Goal: Task Accomplishment & Management: Manage account settings

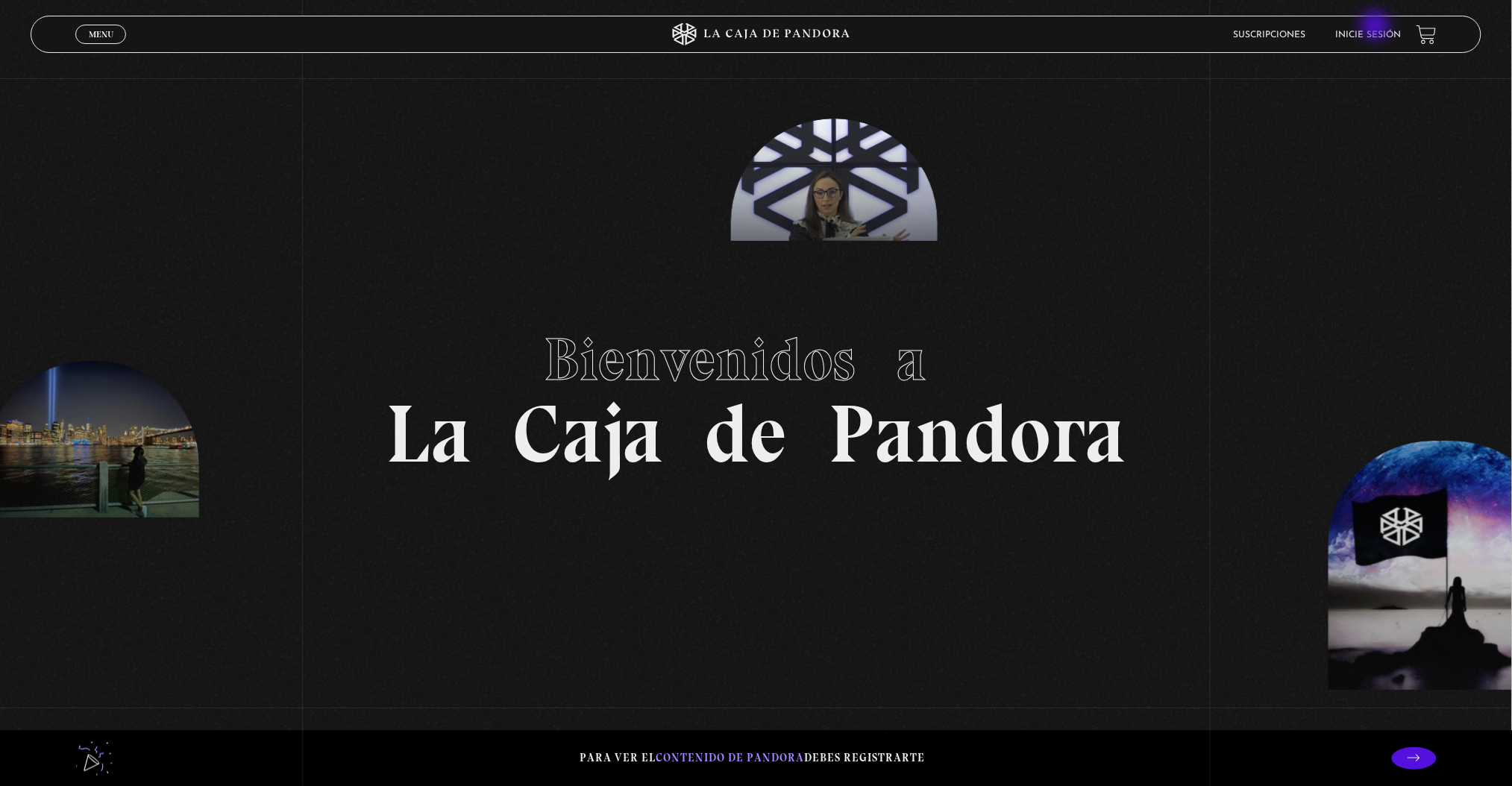
click at [1377, 26] on li "Inicie sesión" at bounding box center [1369, 35] width 65 height 23
click at [1377, 32] on link "Inicie sesión" at bounding box center [1369, 34] width 65 height 9
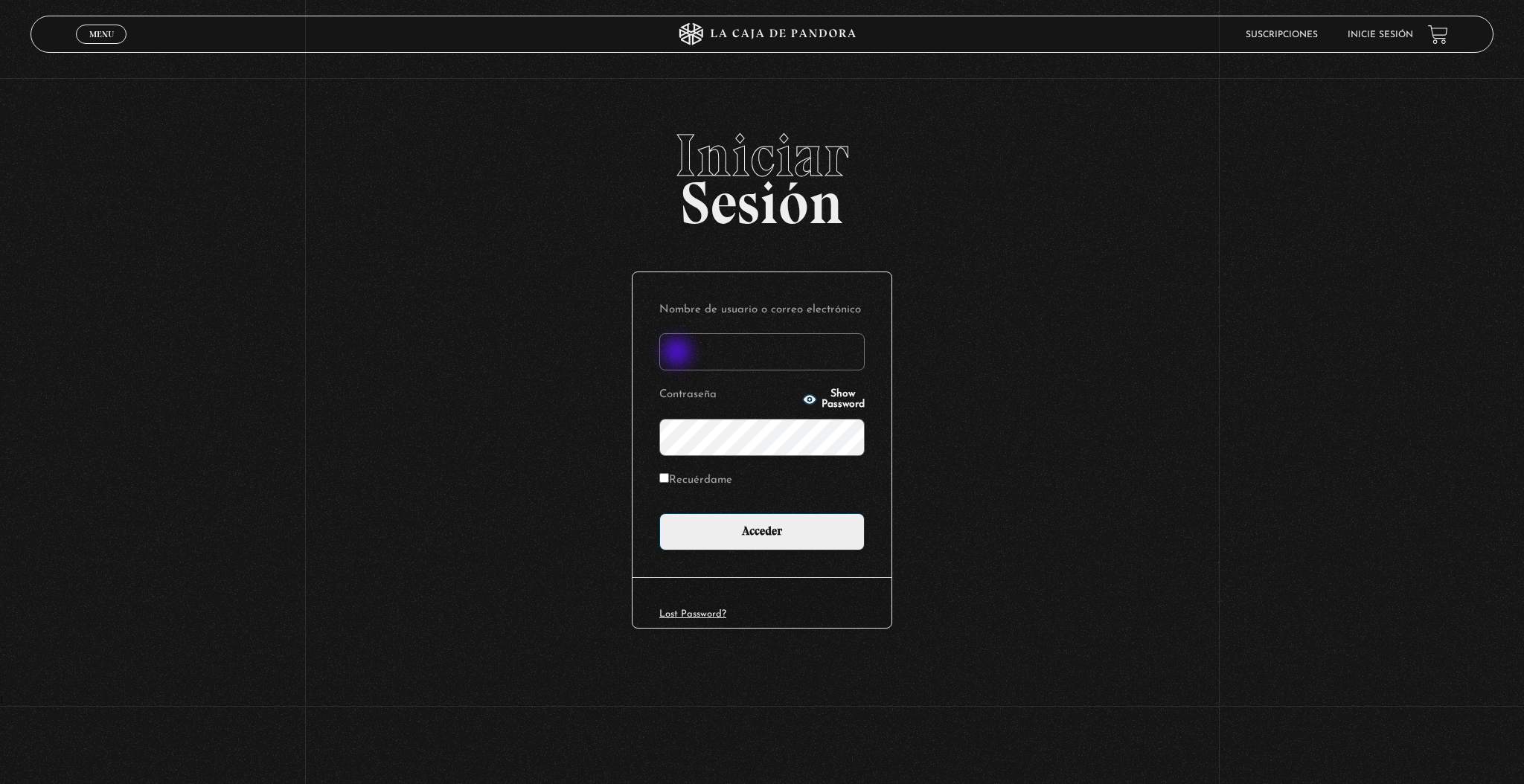
click at [678, 354] on input "Nombre de usuario o correo electrónico" at bounding box center [762, 352] width 205 height 37
type input "mari_pau33@yahoo.com"
click at [659, 514] on input "Acceder" at bounding box center [762, 532] width 205 height 37
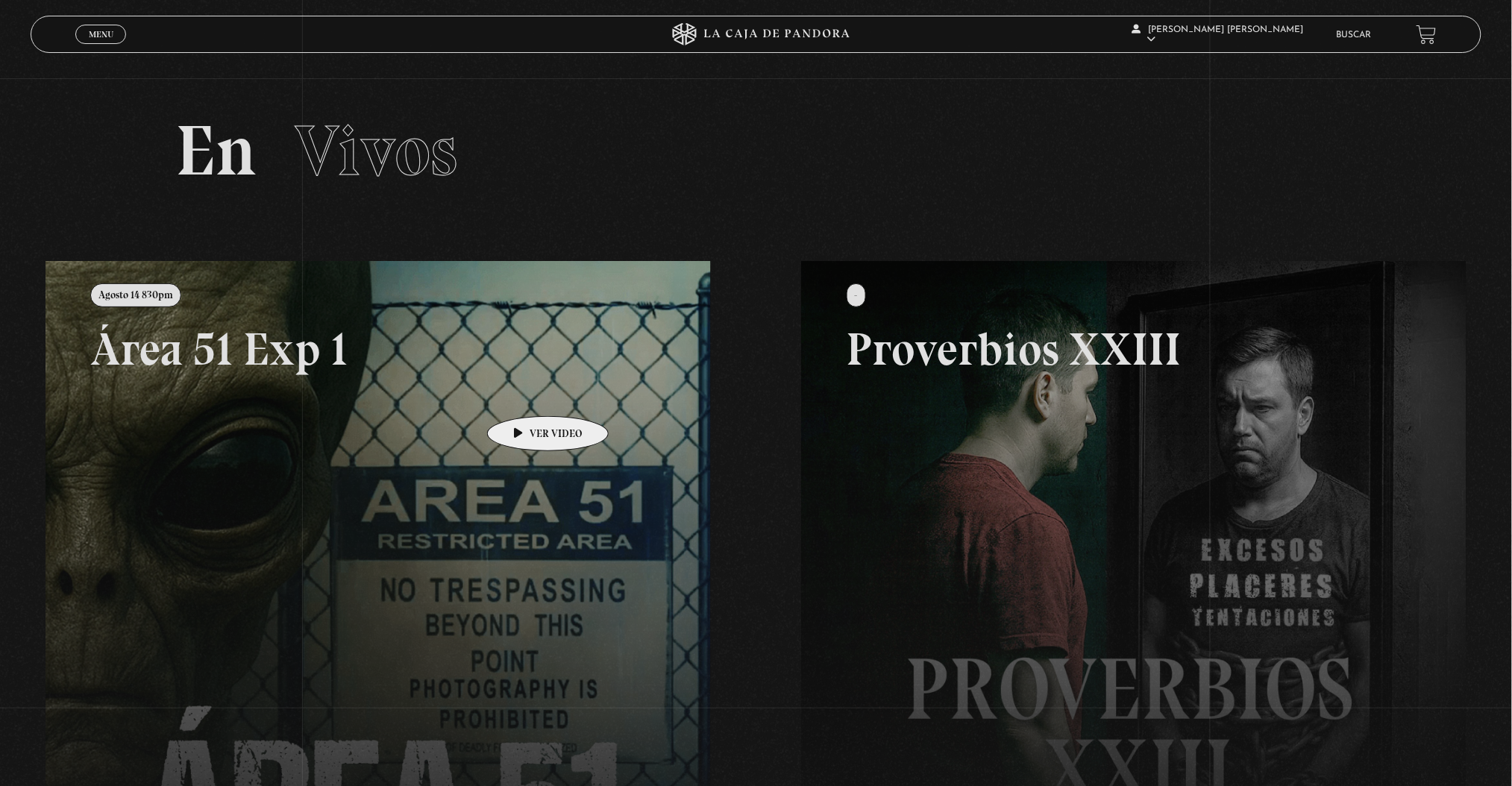
click at [509, 402] on link at bounding box center [801, 654] width 1512 height 786
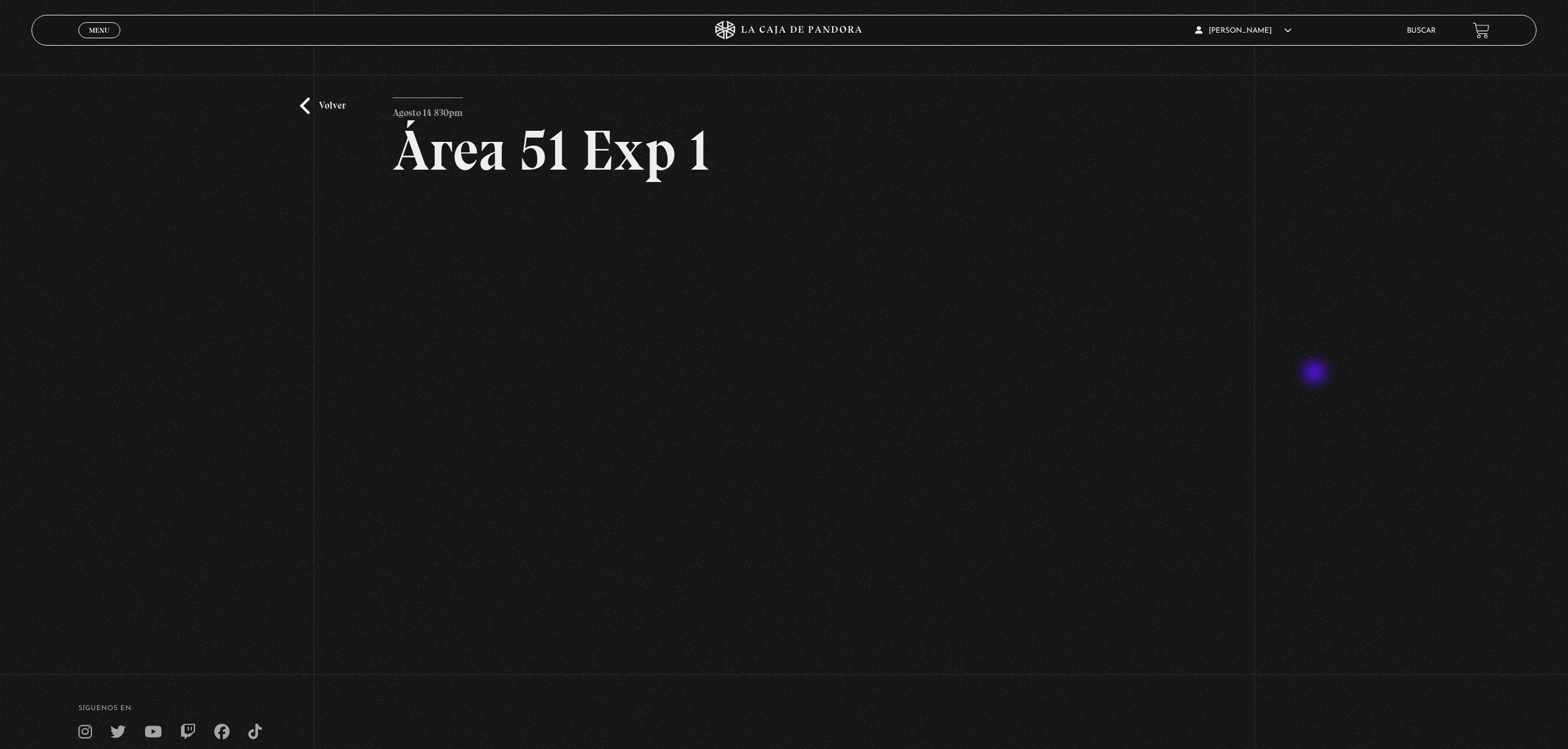
scroll to position [82, 0]
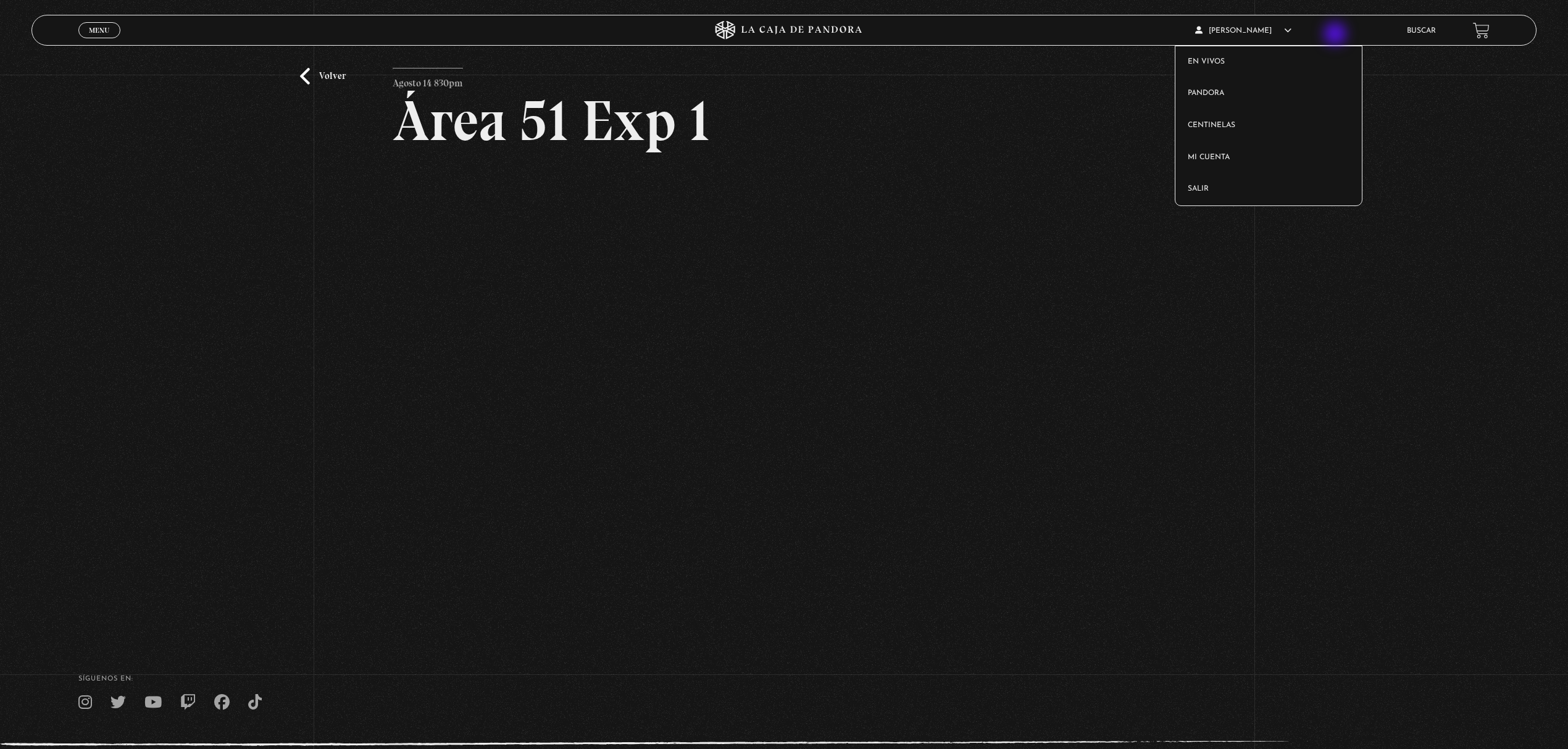
click at [1251, 35] on article "Maria Paula Moya Jimenez En vivos Pandora Centinelas Mi cuenta Salir" at bounding box center [1289, 30] width 188 height 29
drag, startPoint x: 1251, startPoint y: 193, endPoint x: 1220, endPoint y: 180, distance: 33.6
click at [1251, 193] on link "Salir" at bounding box center [1269, 190] width 187 height 32
